Goal: Task Accomplishment & Management: Manage account settings

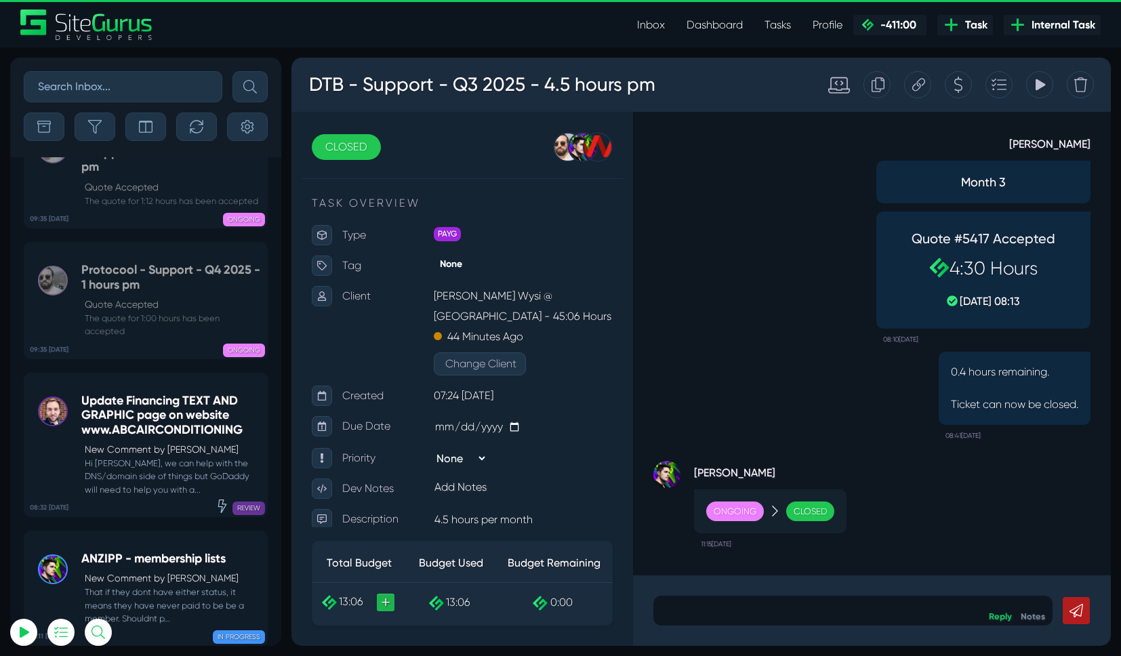
scroll to position [-975, 0]
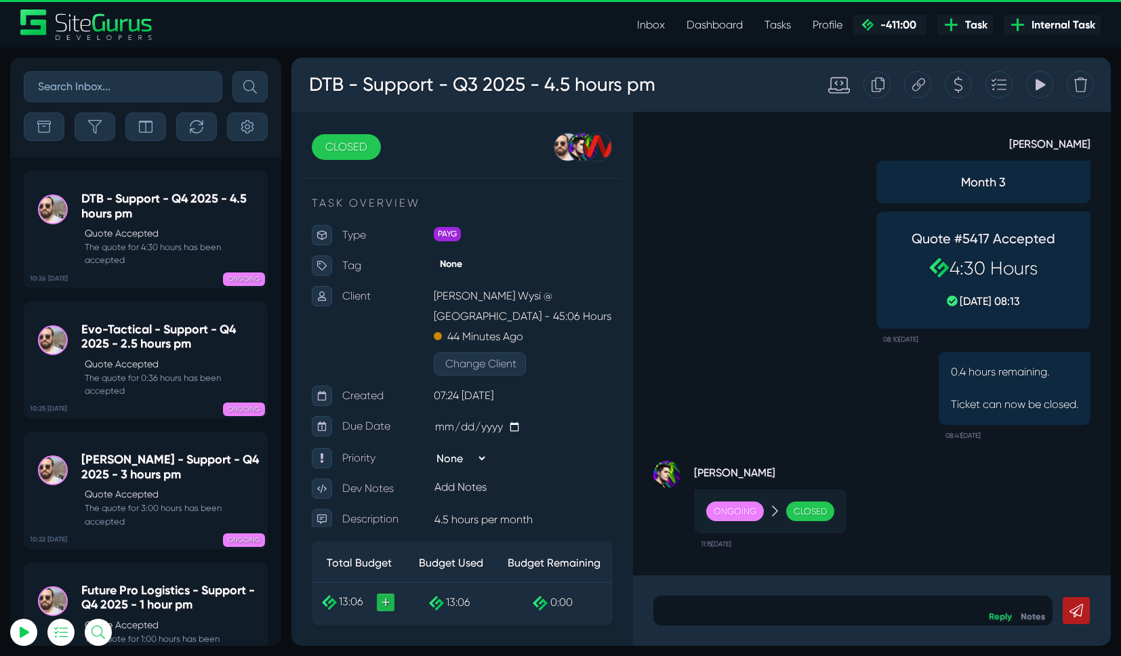
click at [643, 27] on link "Inbox" at bounding box center [650, 25] width 49 height 27
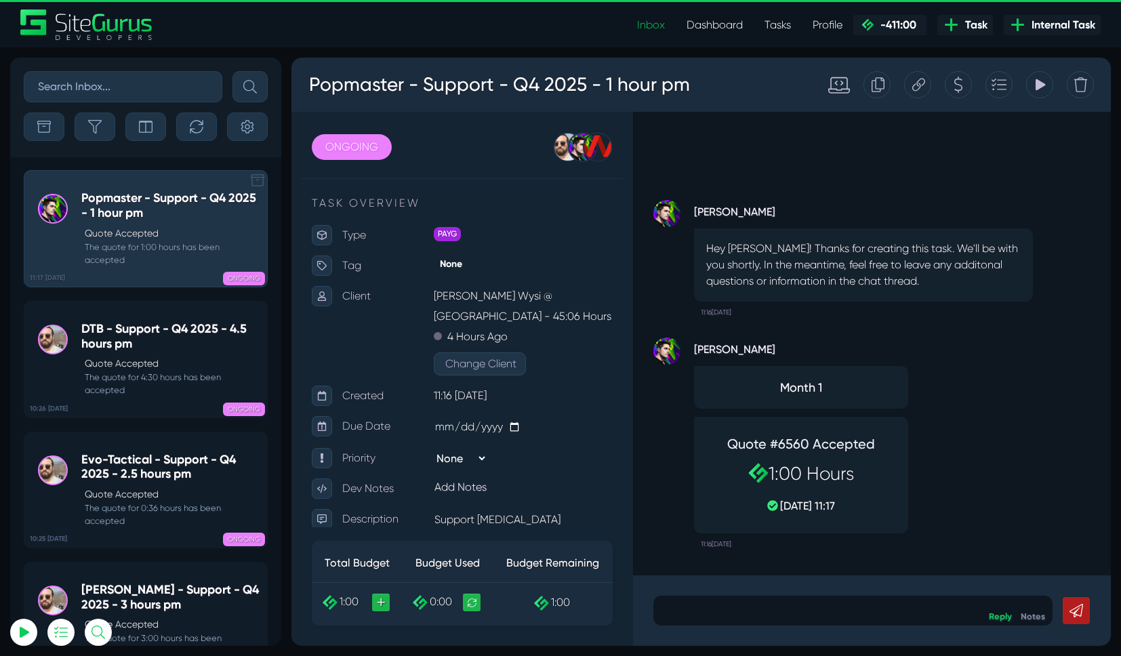
click at [255, 181] on icon at bounding box center [258, 181] width 14 height 14
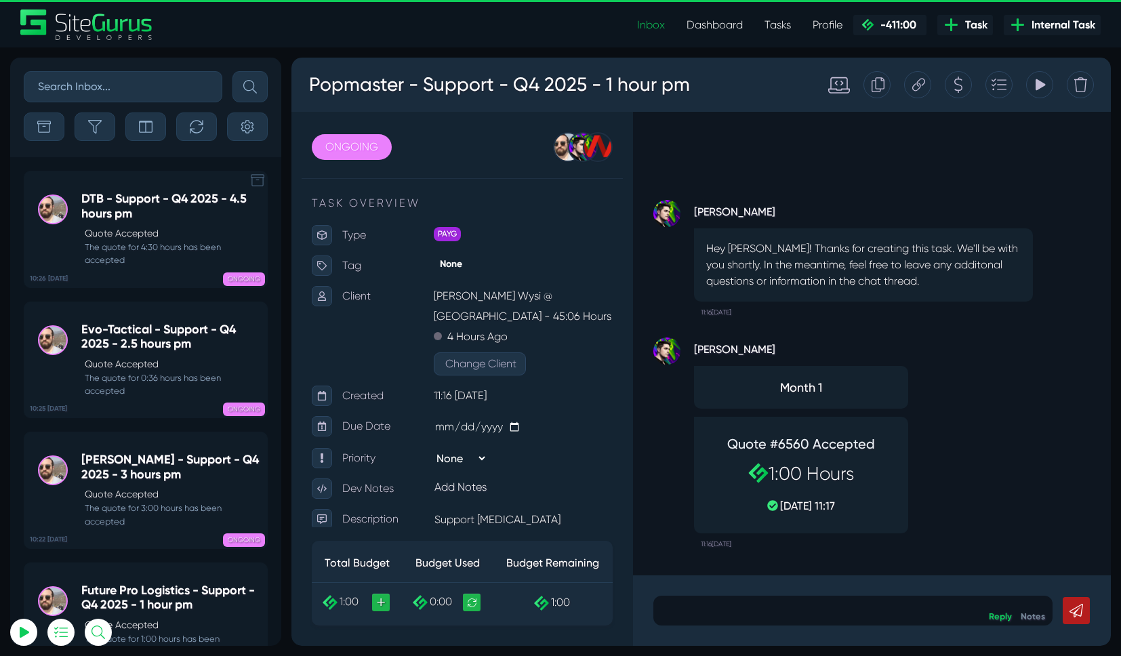
click at [255, 157] on div "11:17 02 Oct Popmaster - Support - Q4 2025 - 1 hour pm Quote Accepted The quote…" at bounding box center [145, 157] width 271 height 1
click at [255, 181] on icon at bounding box center [258, 181] width 14 height 14
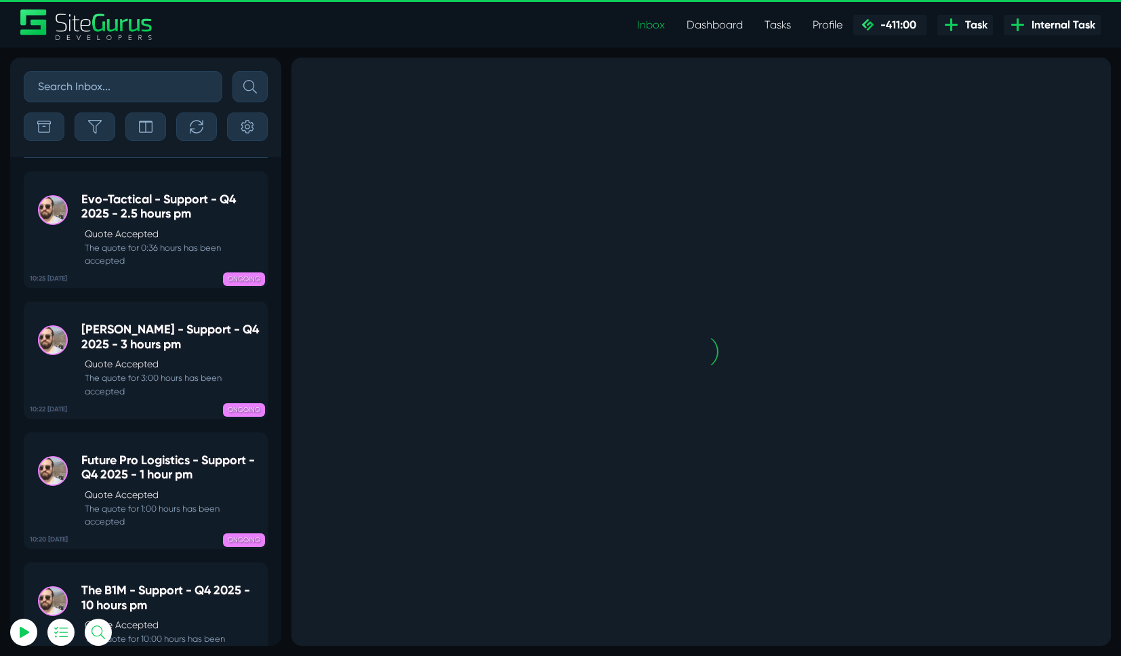
click at [255, 158] on div "10:26 02 Oct DTB - Support - Q4 2025 - 4.5 hours pm Quote Accepted The quote fo…" at bounding box center [145, 157] width 271 height 1
click at [255, 181] on div "10:25 02 Oct Evo-Tactical - Support - Q4 2025 - 2.5 hours pm Quote Accepted The…" at bounding box center [145, 223] width 271 height 131
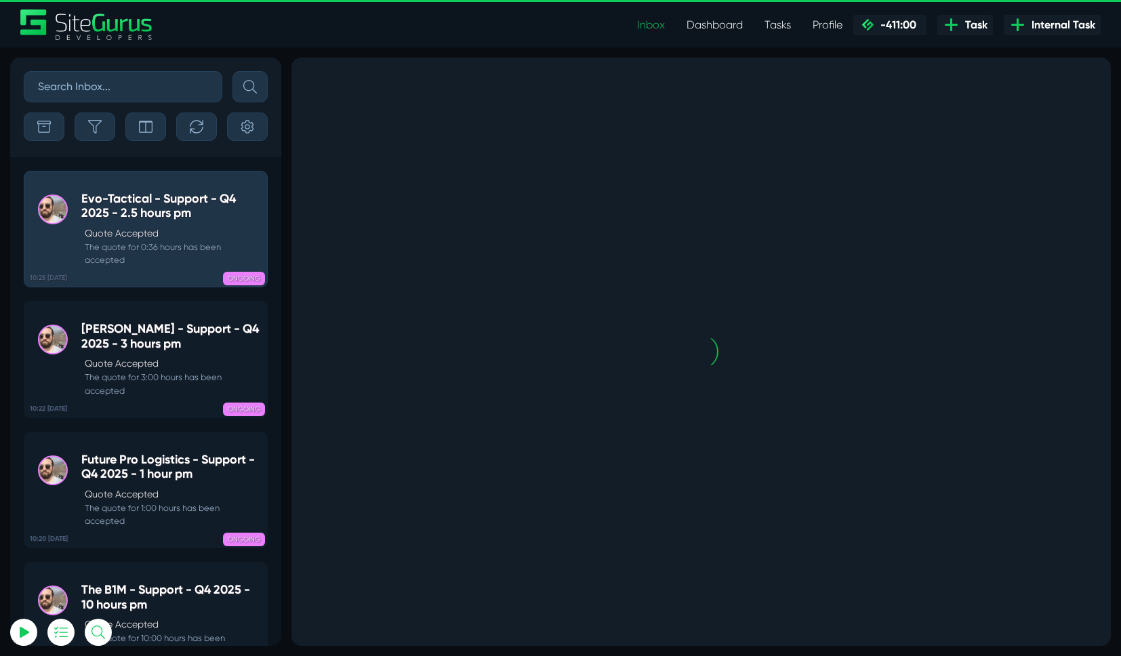
click at [255, 181] on icon at bounding box center [258, 181] width 14 height 14
click at [255, 181] on div "10:25 02 Oct Evo-Tactical - Support - Q4 2025 - 2.5 hours pm Quote Accepted The…" at bounding box center [145, 222] width 271 height 131
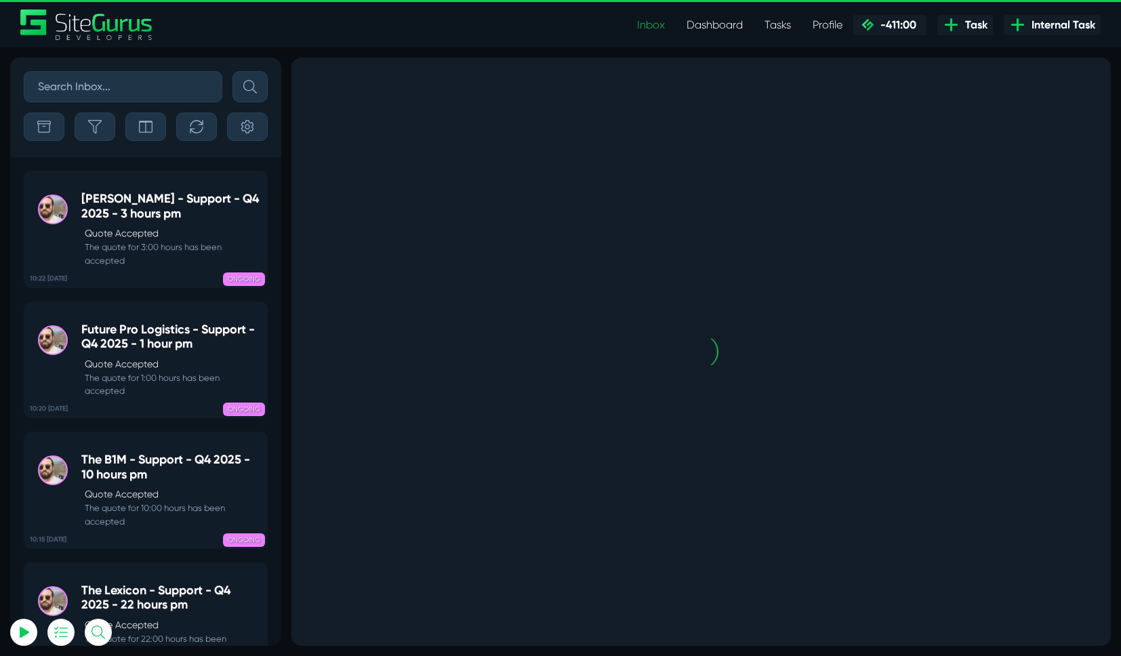
click at [255, 157] on div "10:25 02 Oct Evo-Tactical - Support - Q4 2025 - 2.5 hours pm Quote Accepted The…" at bounding box center [145, 157] width 271 height 1
click at [255, 181] on div "10:22 02 Oct Murray McIntosh - Support - Q4 2025 - 3 hours pm Quote Accepted Th…" at bounding box center [145, 222] width 271 height 131
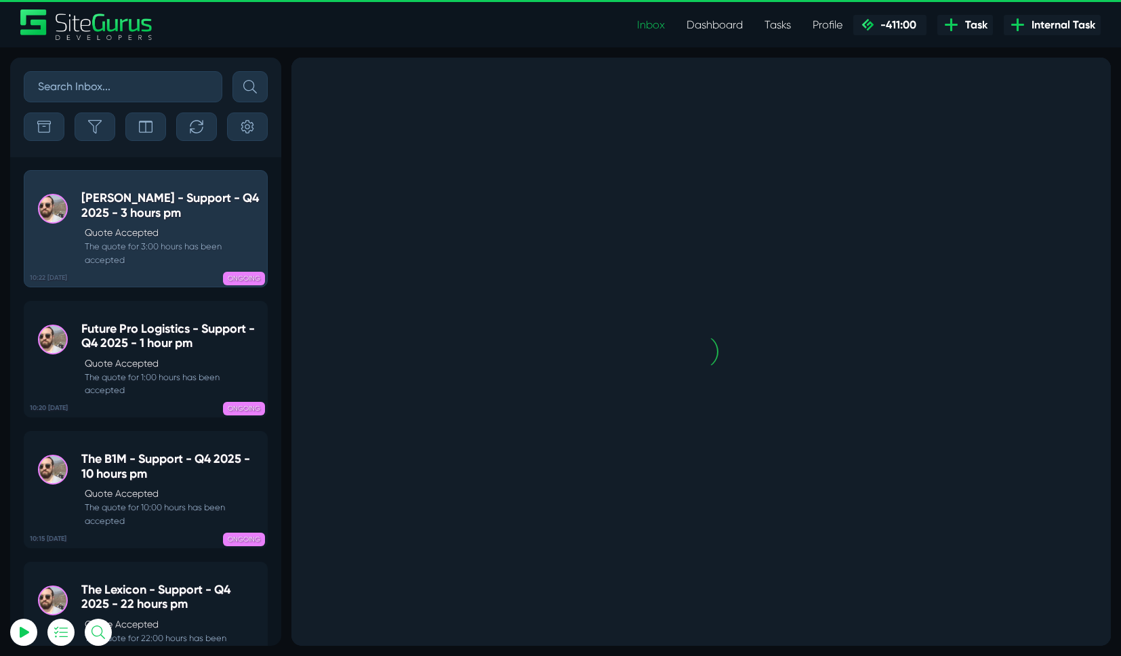
click at [255, 181] on icon at bounding box center [258, 181] width 14 height 14
click at [255, 181] on div "10:22 02 Oct Murray McIntosh - Support - Q4 2025 - 3 hours pm Quote Accepted Th…" at bounding box center [145, 222] width 271 height 131
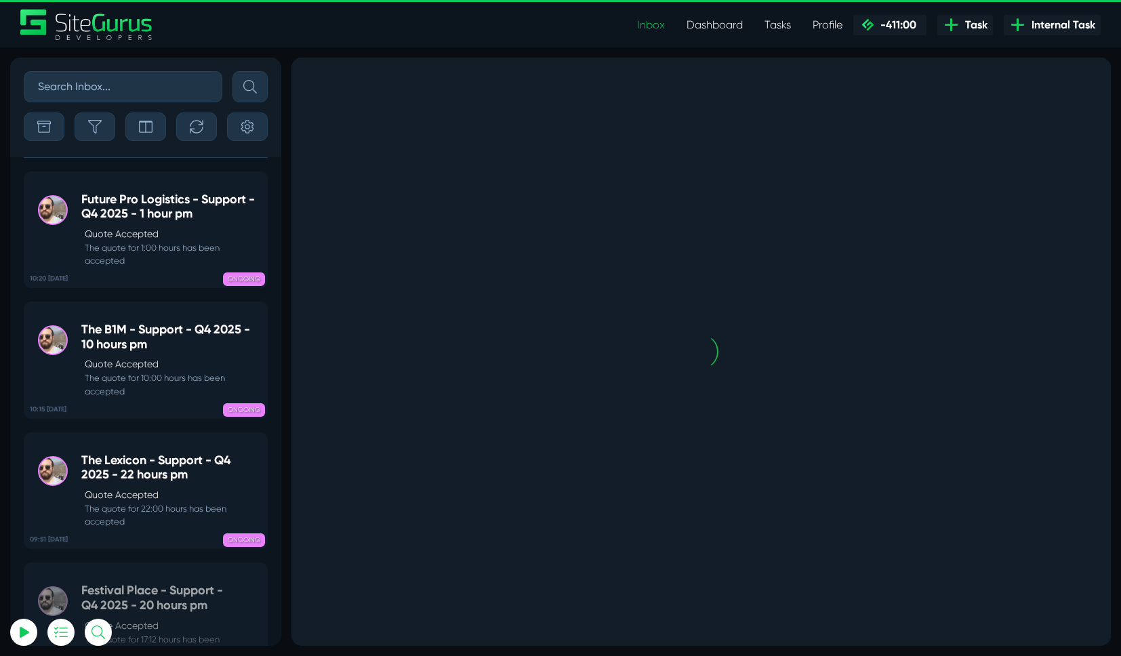
click at [255, 158] on div "10:22 02 Oct Murray McIntosh - Support - Q4 2025 - 3 hours pm Quote Accepted Th…" at bounding box center [145, 157] width 271 height 1
click at [255, 181] on icon at bounding box center [258, 182] width 14 height 14
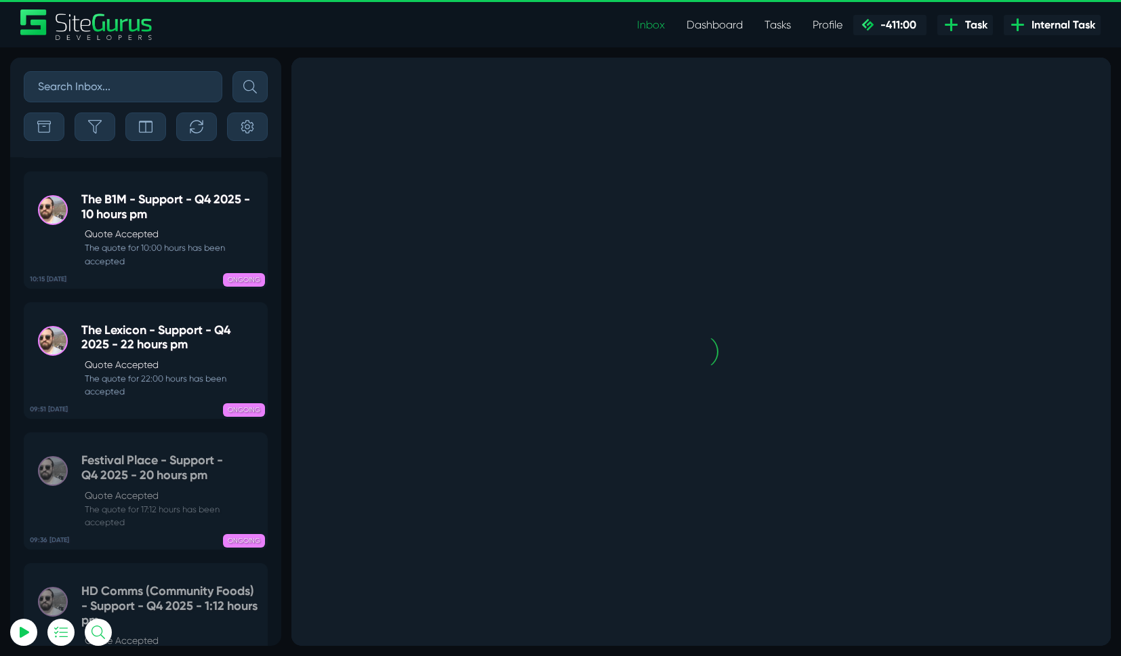
click at [255, 158] on div "10:20 02 Oct Future Pro Logistics - Support - Q4 2025 - 1 hour pm Quote Accepte…" at bounding box center [145, 157] width 271 height 1
click at [255, 157] on div "10:20 02 Oct Future Pro Logistics - Support - Q4 2025 - 1 hour pm Quote Accepte…" at bounding box center [145, 157] width 271 height 1
click at [255, 181] on icon at bounding box center [258, 181] width 14 height 14
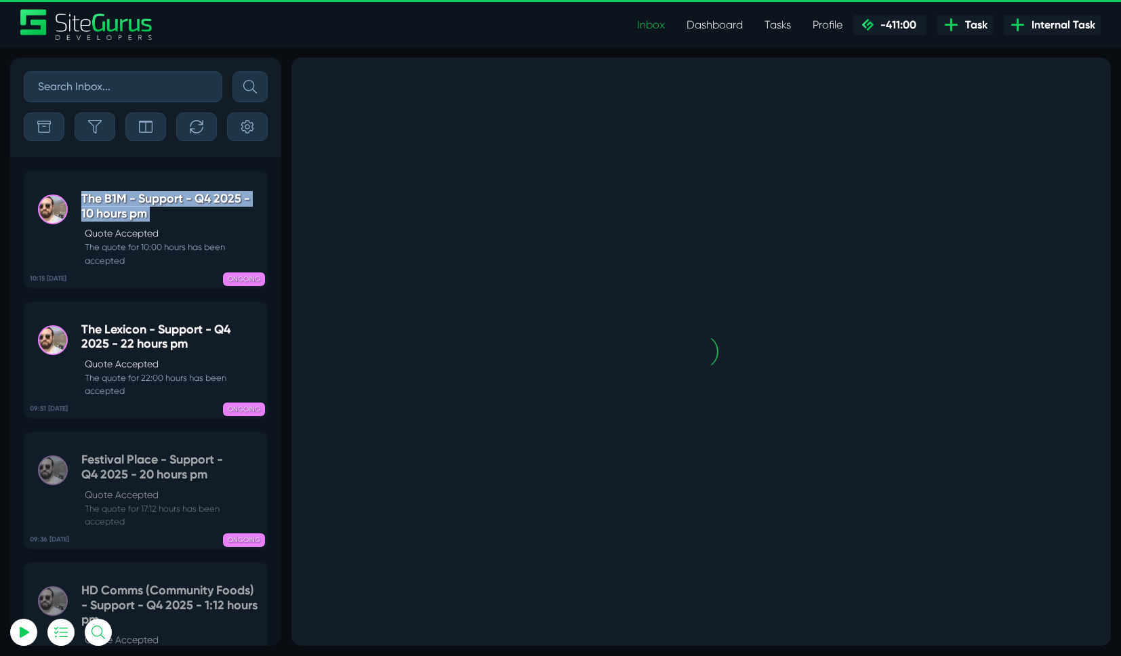
click at [255, 181] on div "10:15 02 Oct The B1M - Support - Q4 2025 - 10 hours pm Quote Accepted The quote…" at bounding box center [145, 222] width 271 height 131
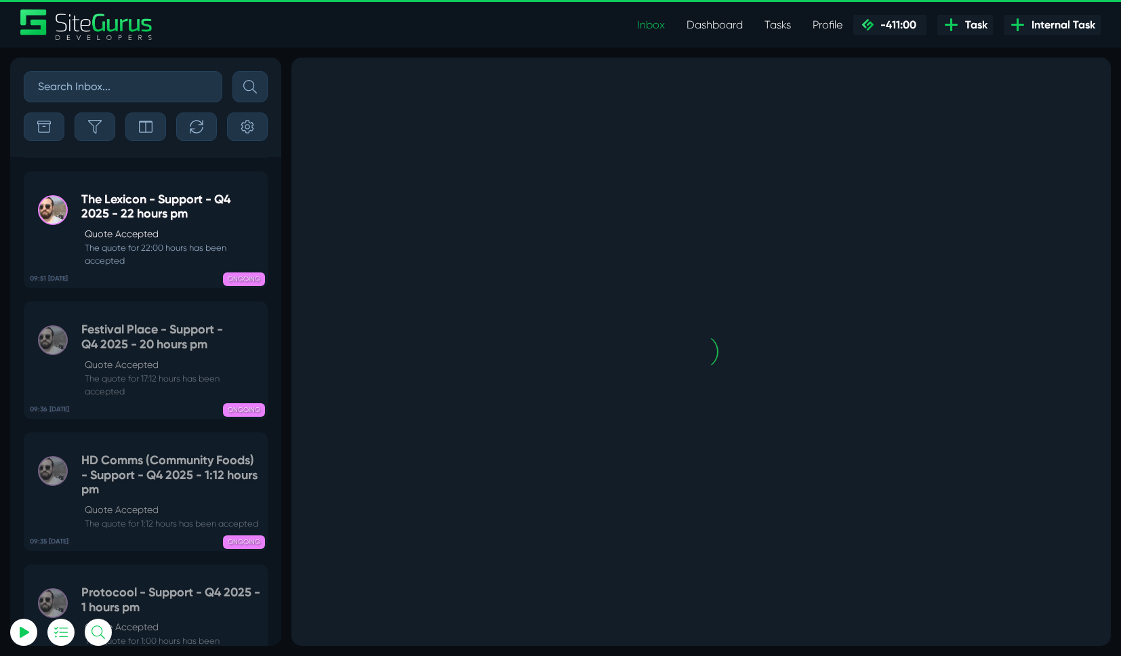
scroll to position [0, 0]
click at [255, 158] on div "10:15 02 Oct The B1M - Support - Q4 2025 - 10 hours pm Quote Accepted The quote…" at bounding box center [145, 157] width 271 height 1
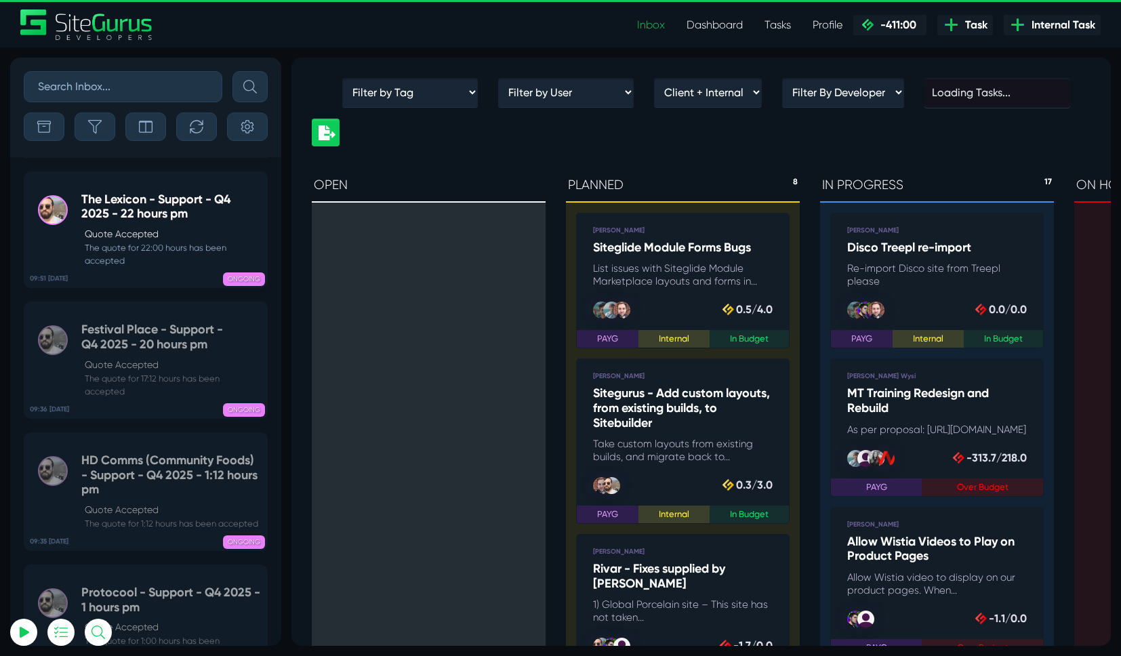
click at [255, 181] on div "13:11 30 Sep ANZIPP - membership lists New Comment by Josh Carter That if they …" at bounding box center [145, 401] width 271 height 489
click at [255, 181] on icon at bounding box center [258, 182] width 14 height 14
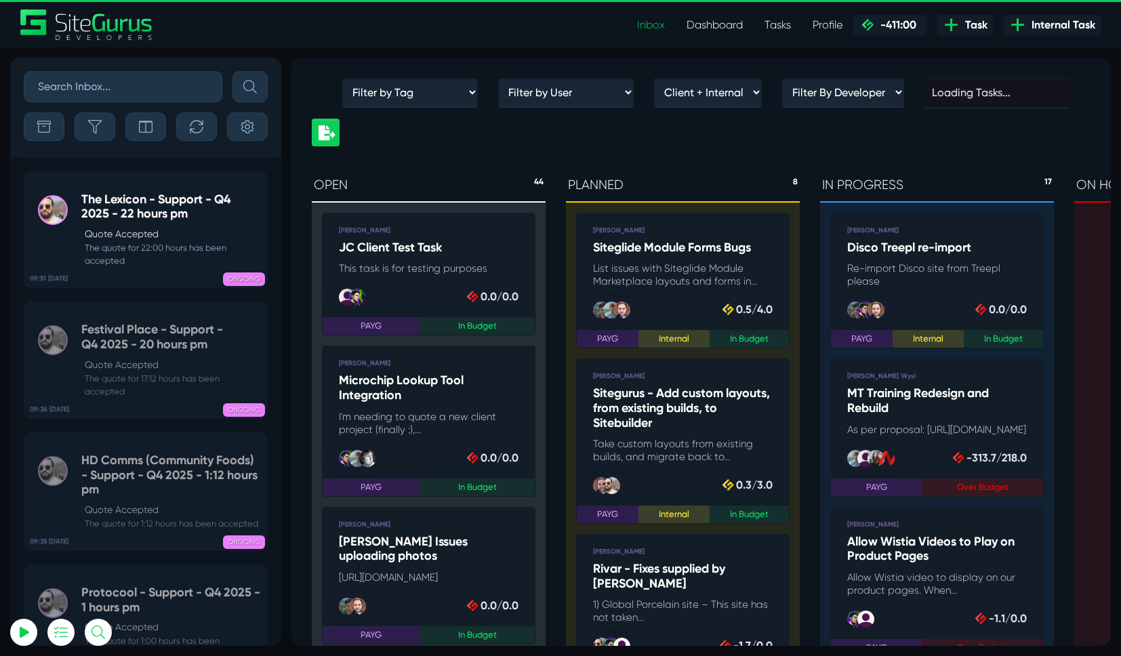
scroll to position [-322, 0]
click at [255, 181] on div "09:51 02 Oct The Lexicon - Support - Q4 2025 - 22 hours pm Quote Accepted The q…" at bounding box center [145, 222] width 271 height 131
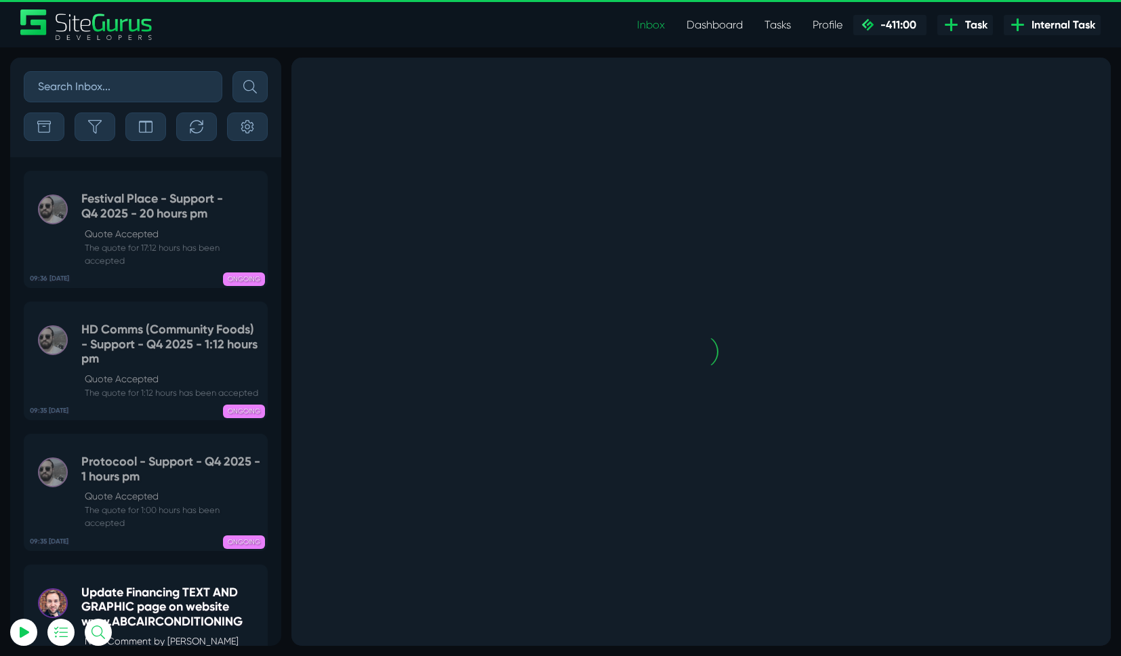
click at [255, 157] on div "09:51 02 Oct The Lexicon - Support - Q4 2025 - 22 hours pm Quote Accepted The q…" at bounding box center [145, 157] width 271 height 1
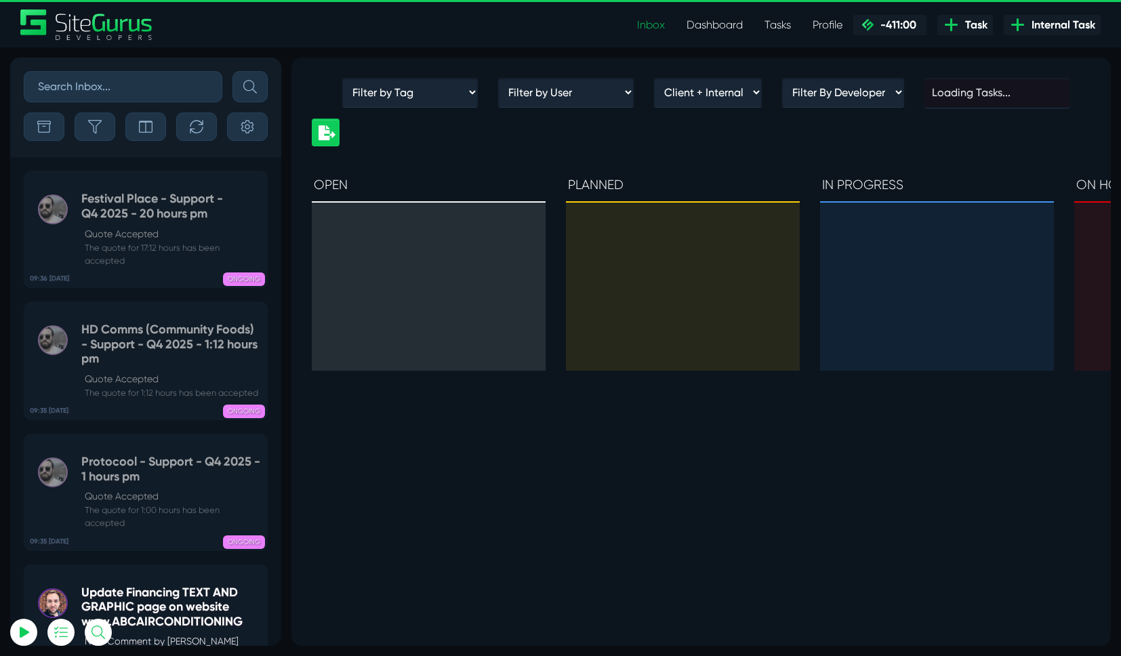
click at [255, 181] on div "13:11 30 Sep ANZIPP - membership lists New Comment by Josh Carter That if they …" at bounding box center [145, 401] width 271 height 489
click at [255, 181] on icon at bounding box center [258, 181] width 14 height 14
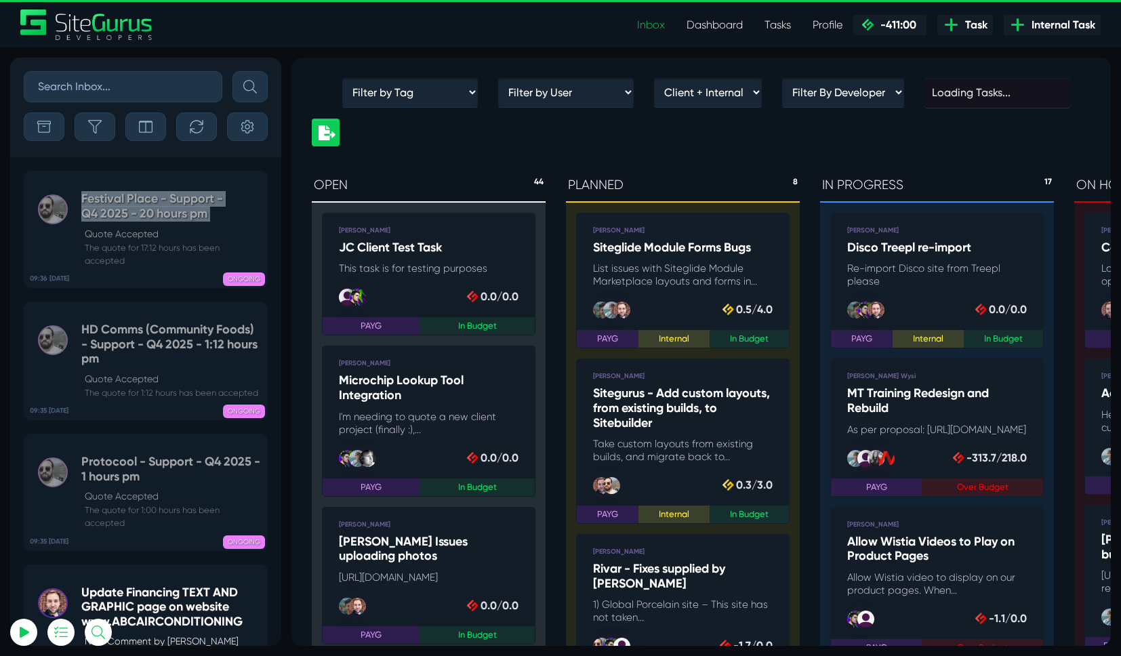
click at [255, 181] on div "09:36 02 Oct Festival Place - Support - Q4 2025 - 20 hours pm Quote Accepted Th…" at bounding box center [145, 222] width 271 height 131
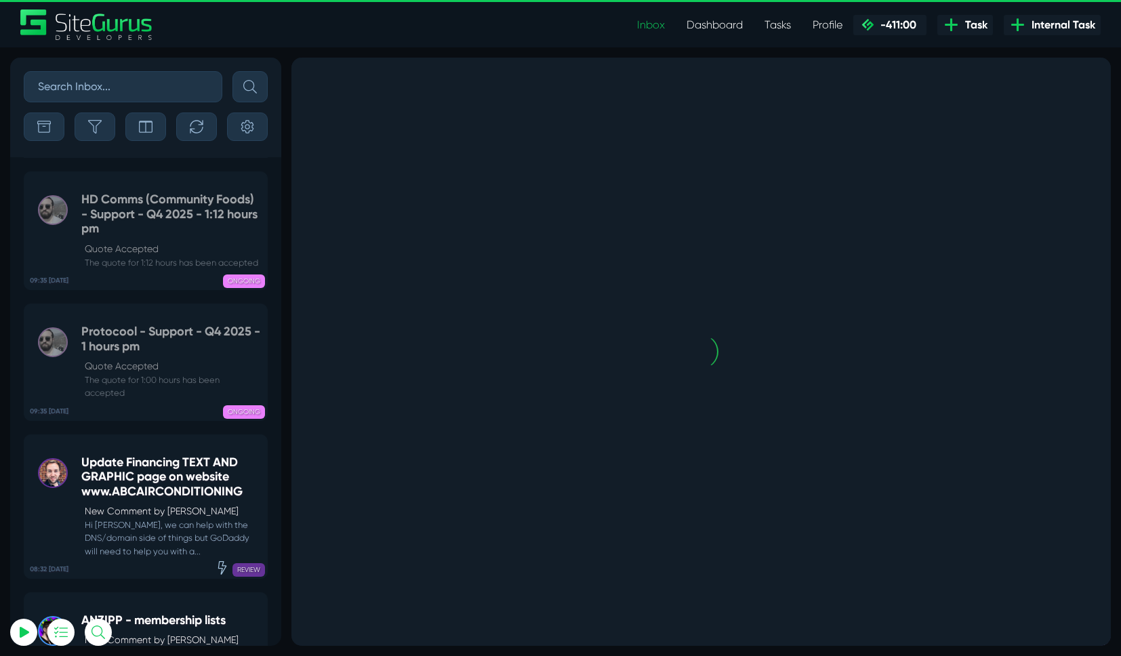
click at [255, 158] on div "09:36 02 Oct Festival Place - Support - Q4 2025 - 20 hours pm Quote Accepted Th…" at bounding box center [145, 157] width 271 height 1
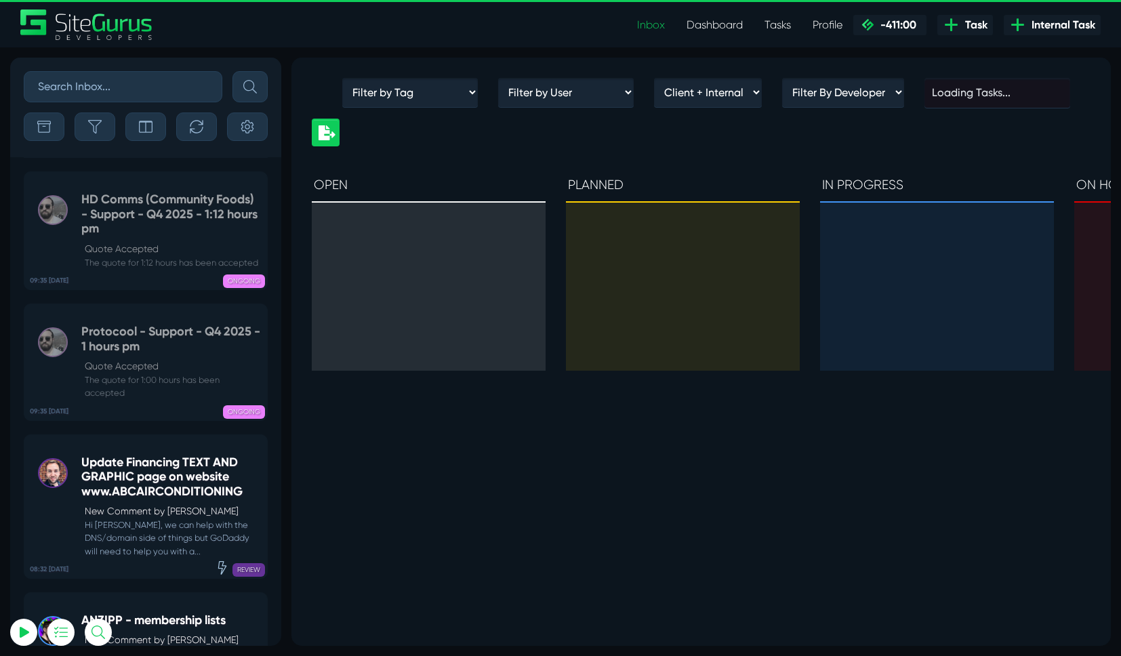
scroll to position [-61, 0]
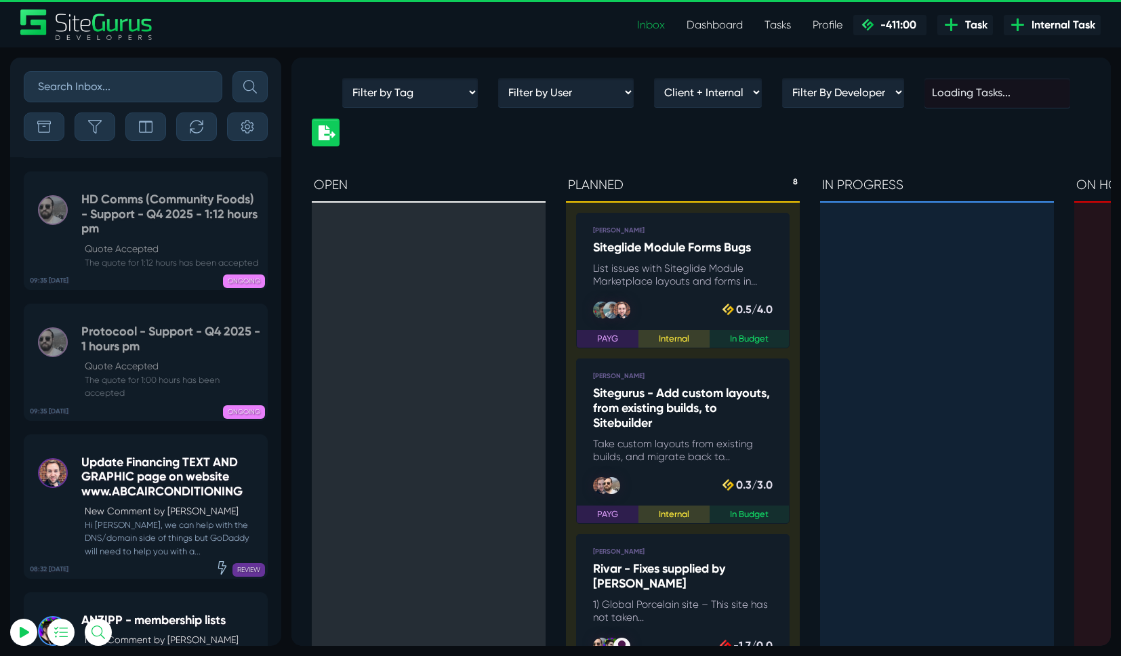
click at [255, 181] on icon at bounding box center [258, 182] width 14 height 14
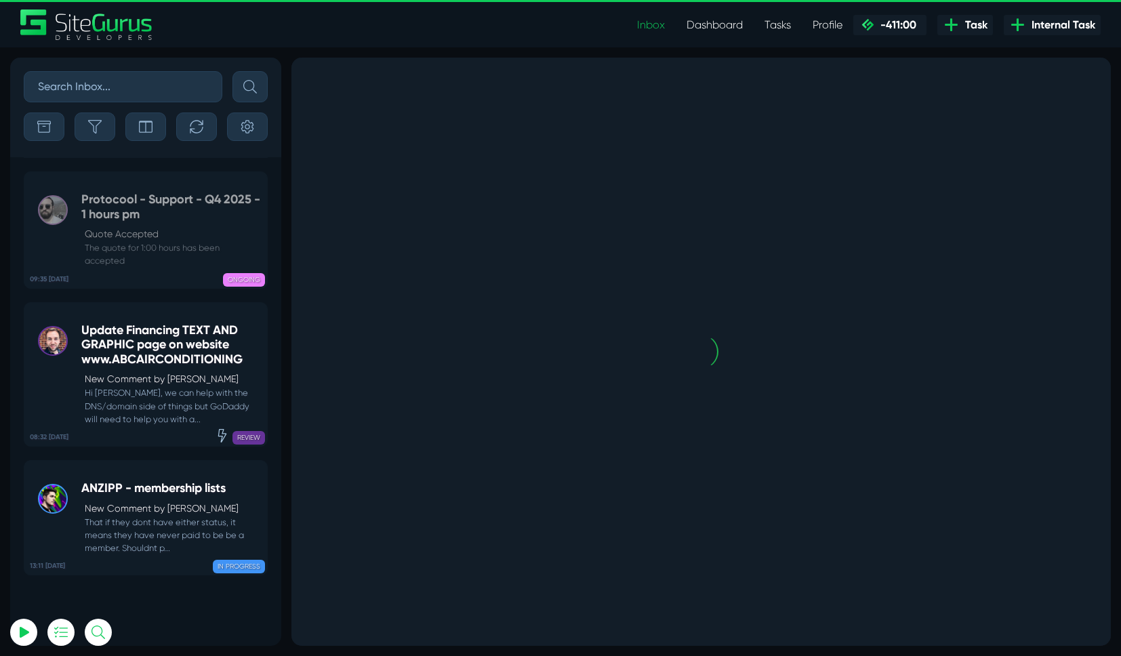
click at [255, 158] on div "09:35 02 Oct HD Comms (Community Foods) - Support - Q4 2025 - 1:12 hours pm Quo…" at bounding box center [145, 157] width 271 height 1
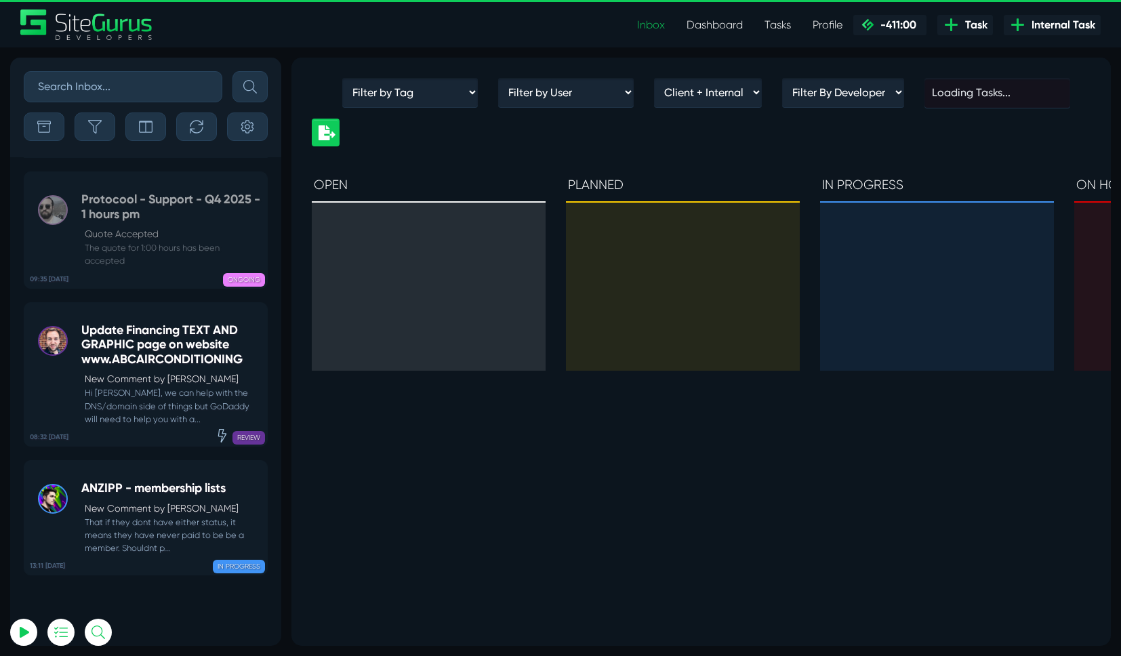
click at [255, 158] on div "09:35 02 Oct HD Comms (Community Foods) - Support - Q4 2025 - 1:12 hours pm Quo…" at bounding box center [145, 157] width 271 height 1
click at [255, 181] on icon at bounding box center [258, 182] width 14 height 14
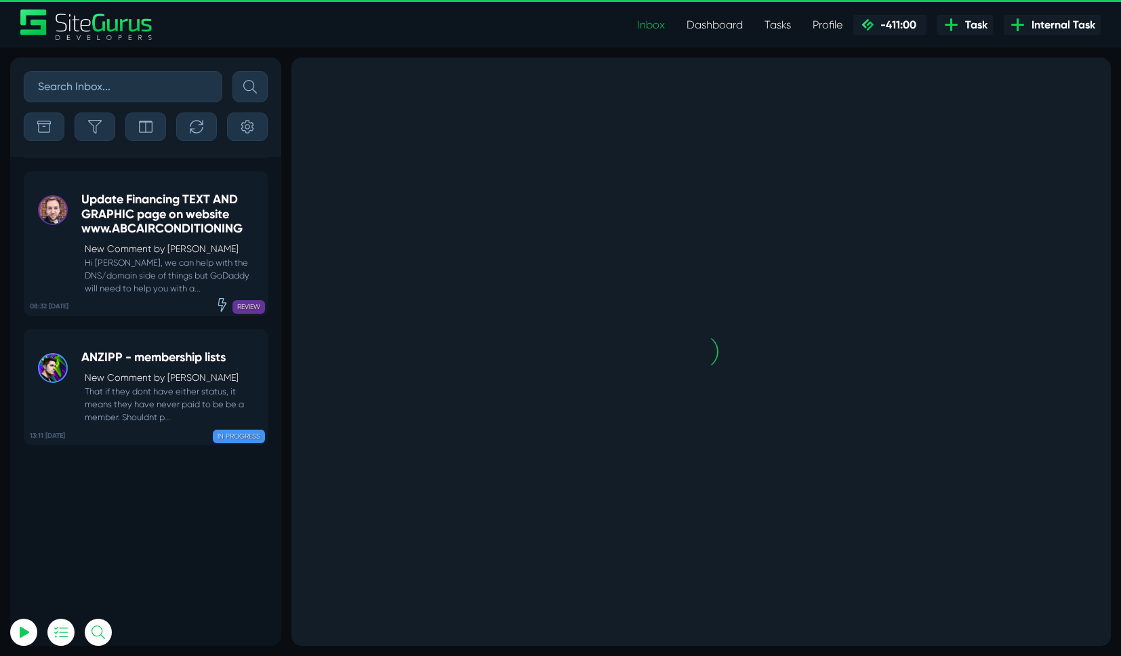
click at [255, 158] on div "09:35 02 Oct Protocool - Support - Q4 2025 - 1 hours pm Quote Accepted The quot…" at bounding box center [145, 157] width 271 height 1
click at [255, 181] on icon at bounding box center [258, 182] width 14 height 14
click at [255, 181] on div "08:32 02 Oct Update Financing TEXT AND GRAPHIC page on website www.ABCAIRCONDIT…" at bounding box center [145, 237] width 271 height 158
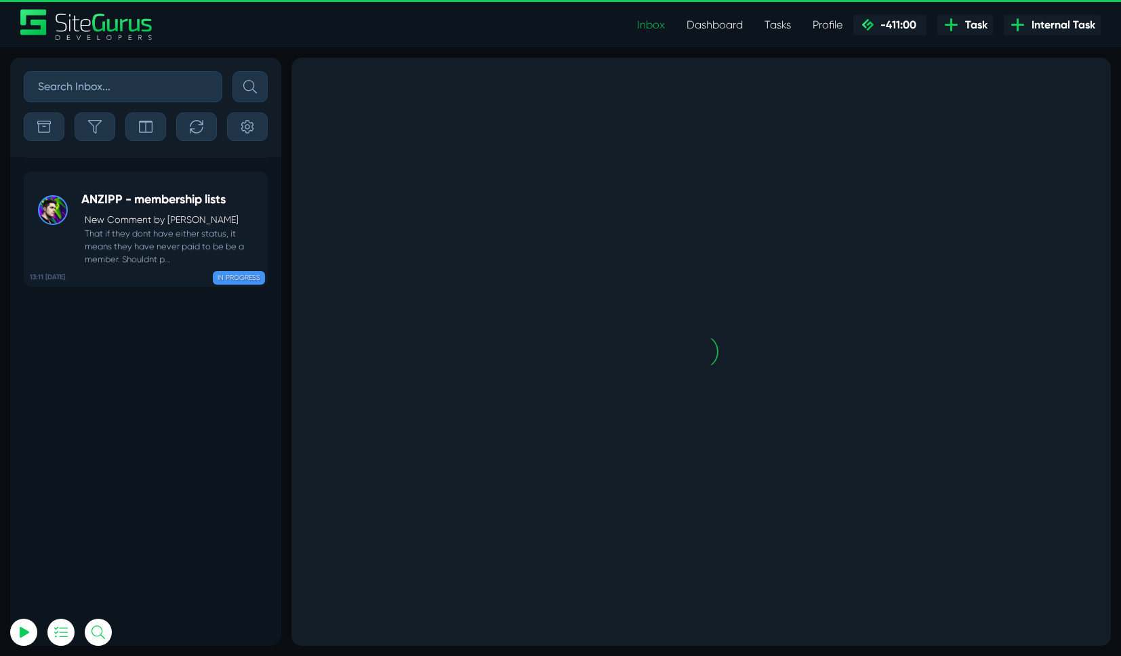
click at [255, 158] on div "08:32 02 Oct Update Financing TEXT AND GRAPHIC page on website www.ABCAIRCONDIT…" at bounding box center [145, 157] width 271 height 1
click at [255, 181] on icon at bounding box center [258, 182] width 14 height 14
click at [255, 181] on div "13:11 30 Sep ANZIPP - membership lists New Comment by Josh Carter That if they …" at bounding box center [145, 222] width 271 height 129
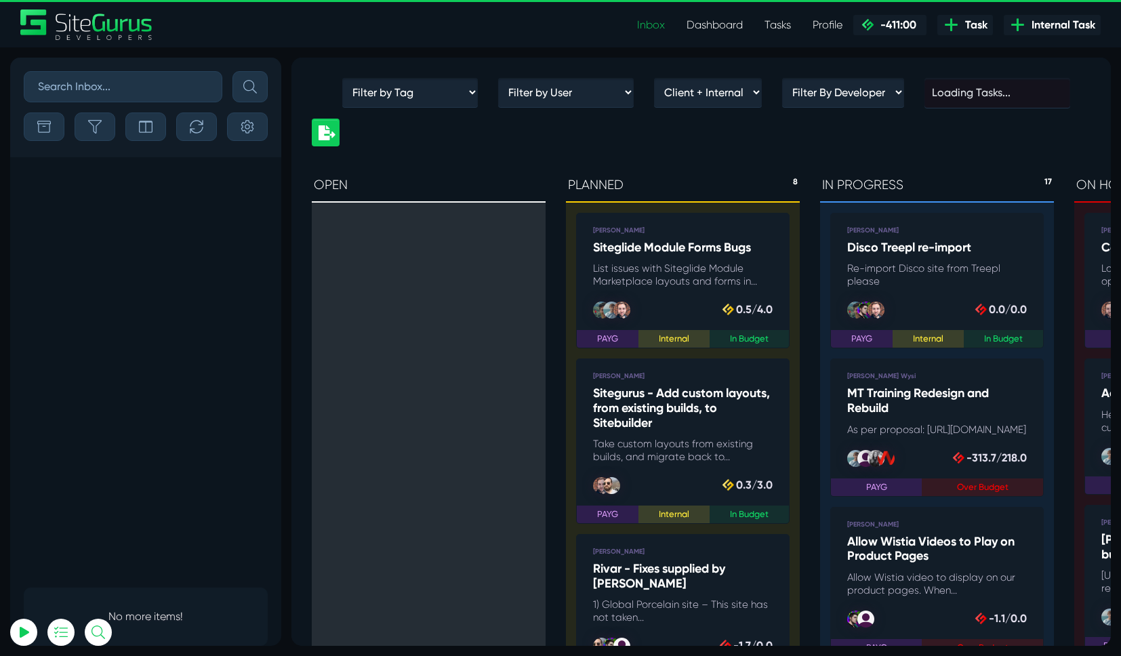
click at [711, 35] on link "Dashboard" at bounding box center [715, 25] width 78 height 27
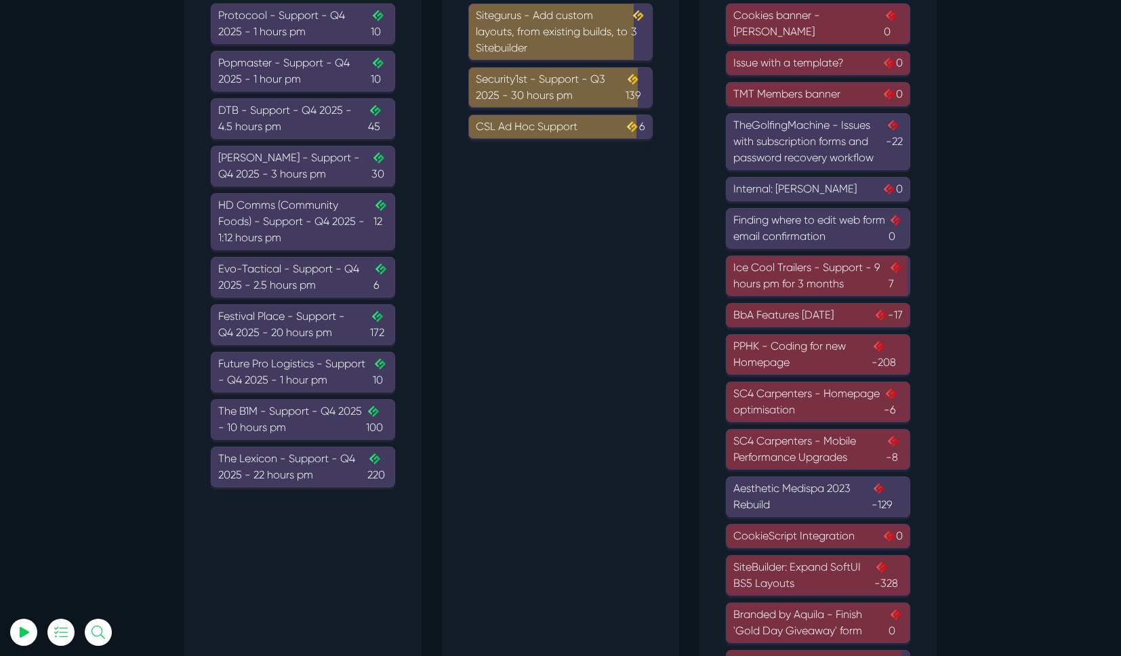
scroll to position [171, 0]
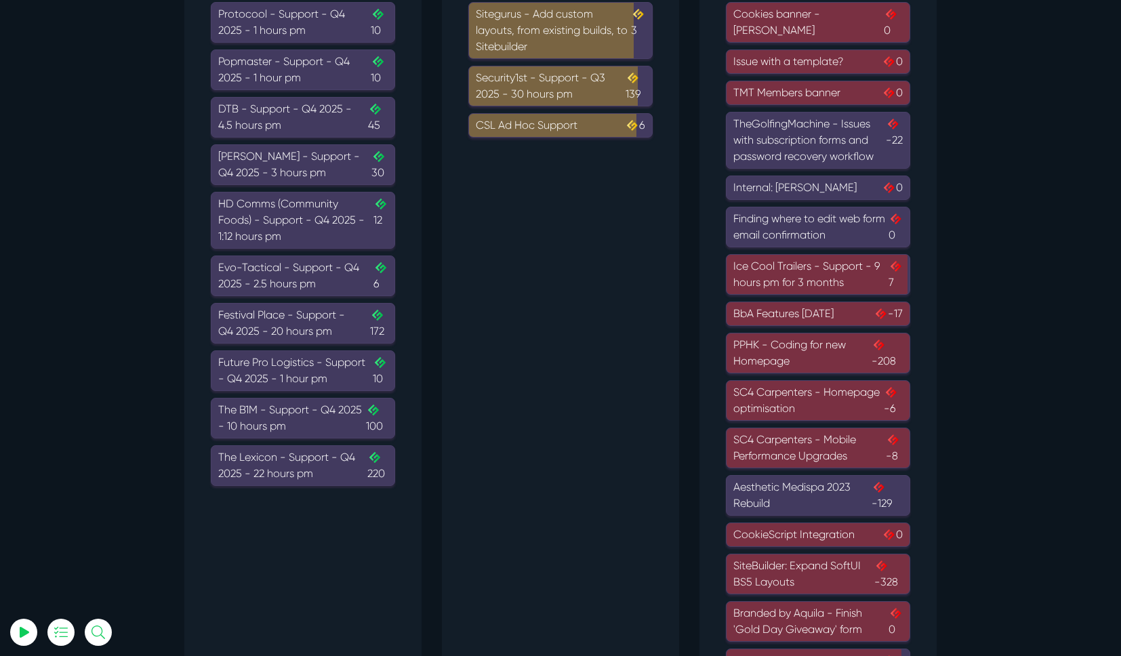
click at [228, 460] on div "The Lexicon - Support - Q4 2025 - 22 hours pm .cls-1{fill-rule:evenodd;fill:url…" at bounding box center [302, 466] width 169 height 33
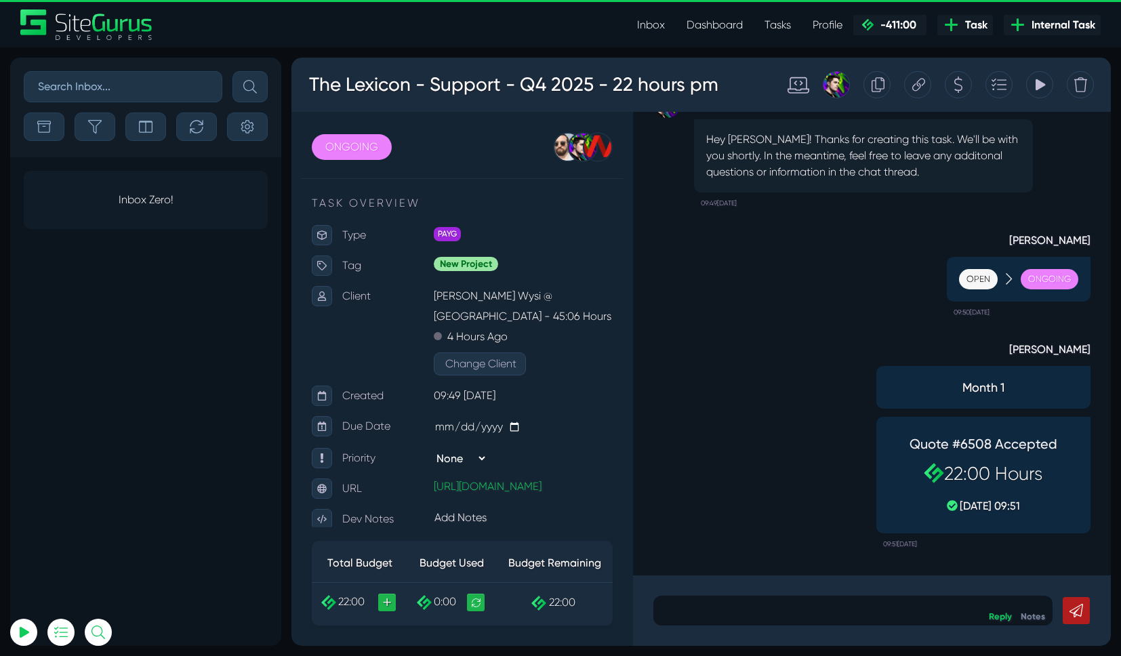
click at [1046, 80] on div "Tracking Totals No Entries Found" at bounding box center [1039, 84] width 27 height 27
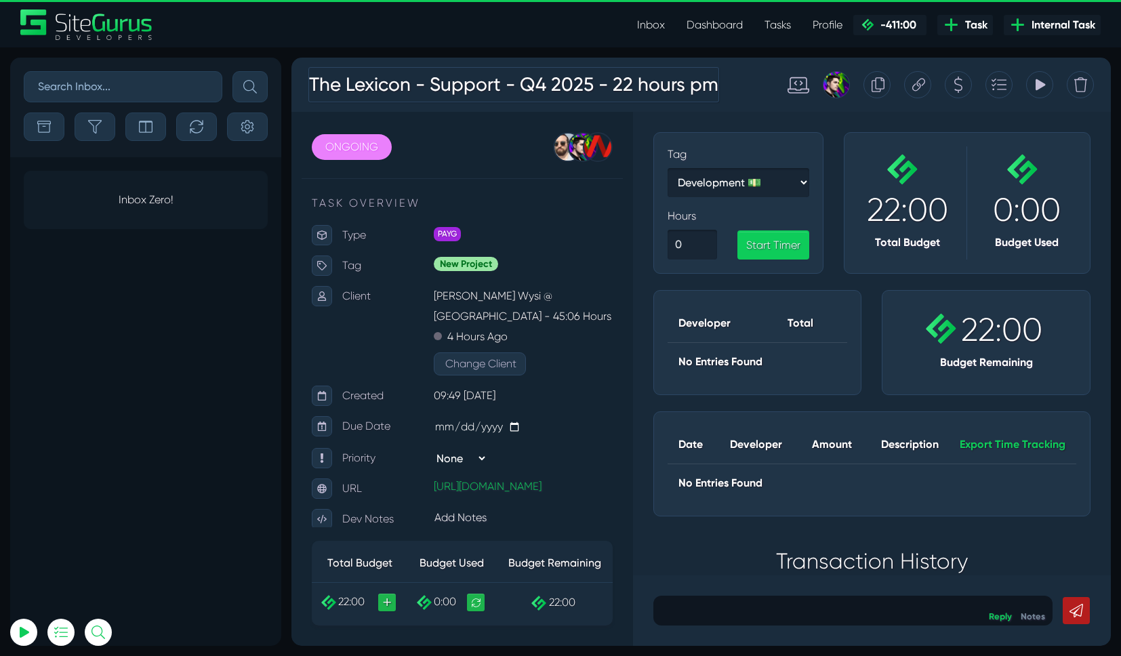
click at [715, 106] on div "The Lexicon - Support - Q4 2025 - 22 hours pm" at bounding box center [531, 84] width 466 height 49
click at [747, 106] on div "The Lexicon - Support - Q4 2025 - 22 hours pm" at bounding box center [531, 84] width 466 height 49
click at [1035, 77] on icon at bounding box center [1040, 85] width 12 height 26
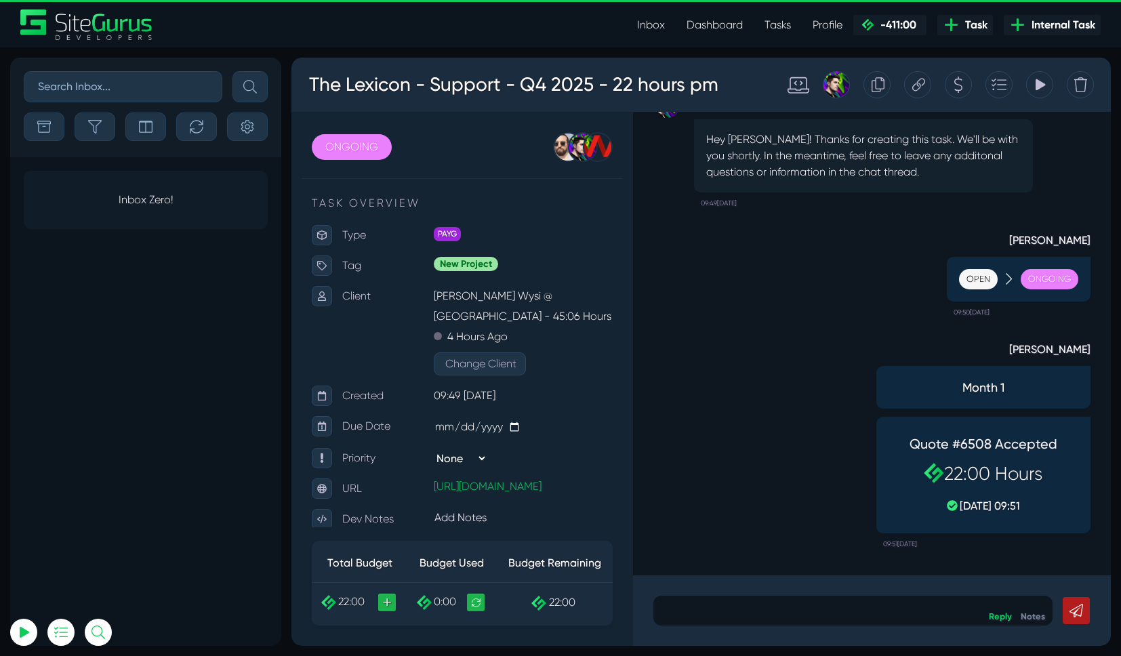
click at [681, 22] on link "Dashboard" at bounding box center [715, 25] width 78 height 27
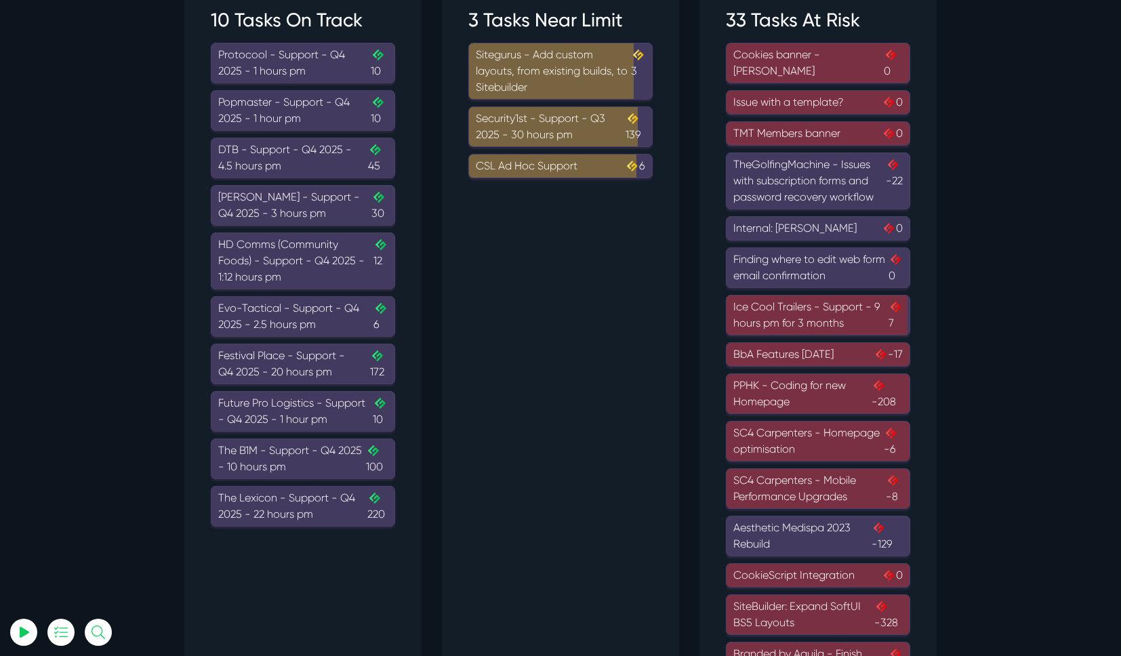
scroll to position [128, 0]
